Goal: Task Accomplishment & Management: Use online tool/utility

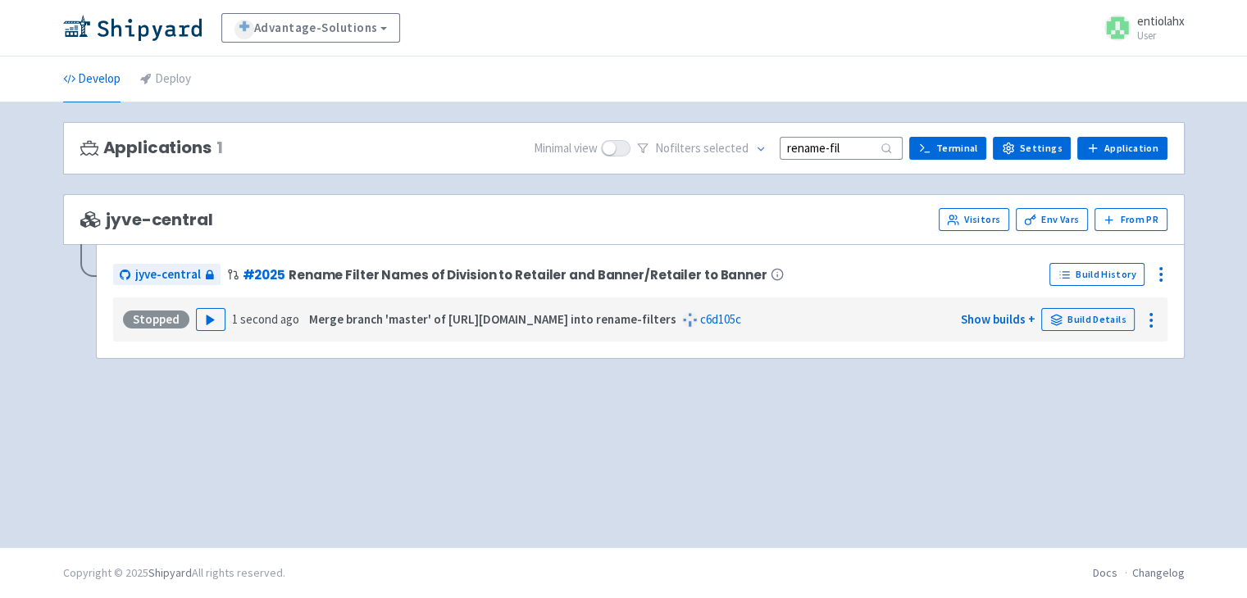
click at [871, 149] on input "rename-fil" at bounding box center [840, 148] width 123 height 22
type input "rename-fil"
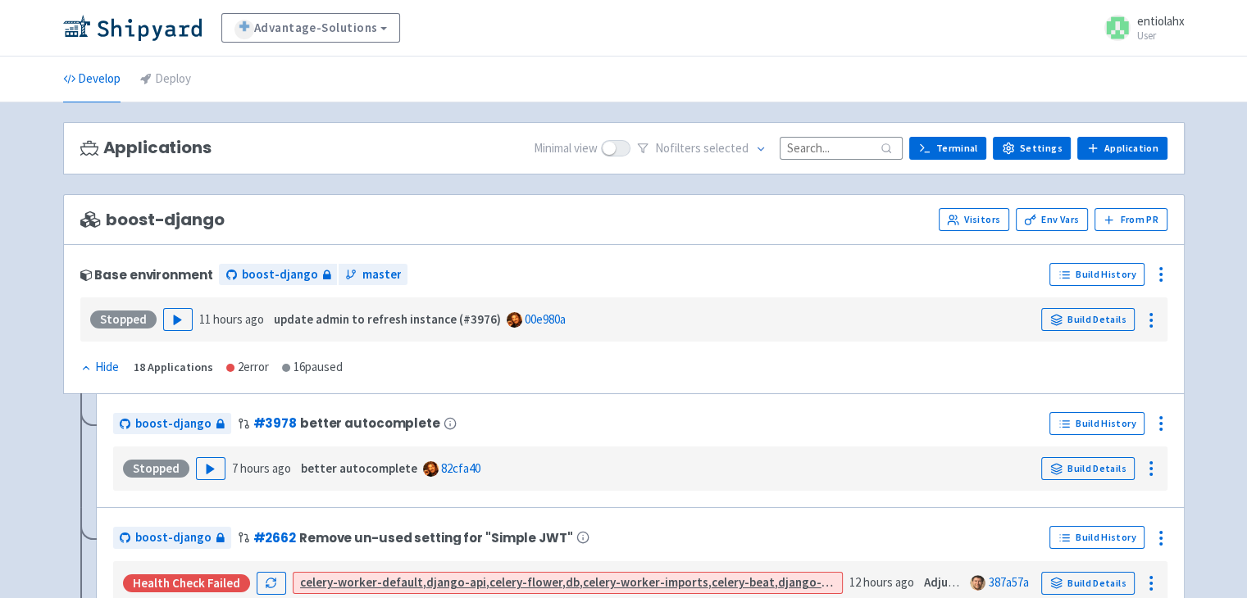
click at [829, 147] on input at bounding box center [840, 148] width 123 height 22
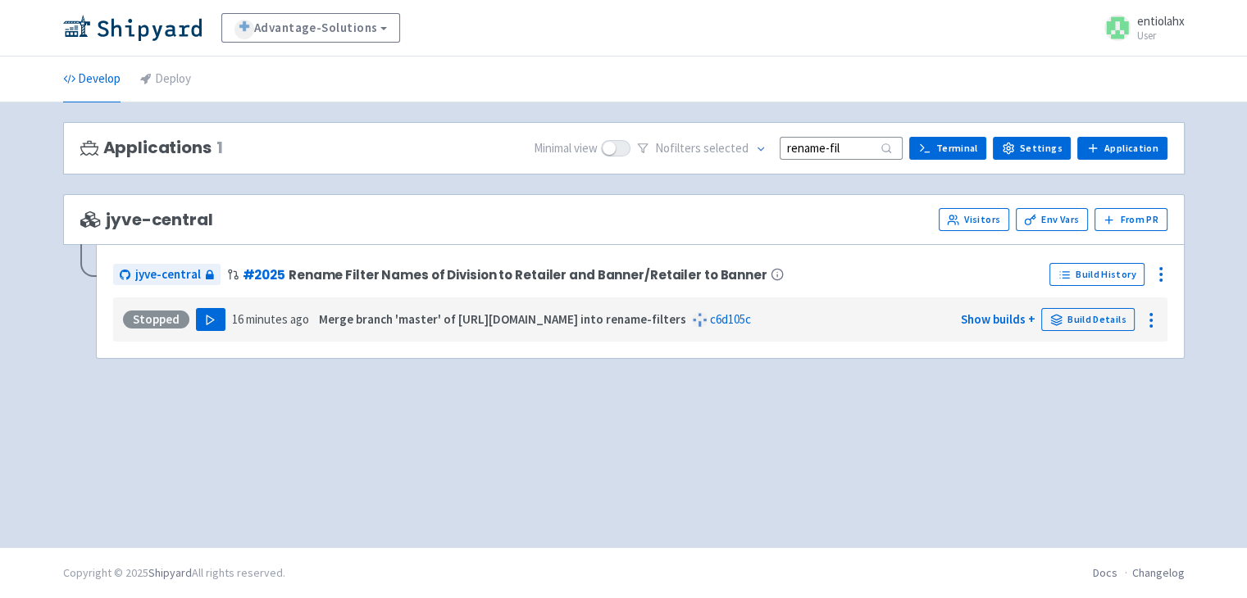
type input "rename-fil"
click at [207, 320] on polygon "button" at bounding box center [210, 320] width 7 height 9
